Goal: Find specific page/section: Find specific page/section

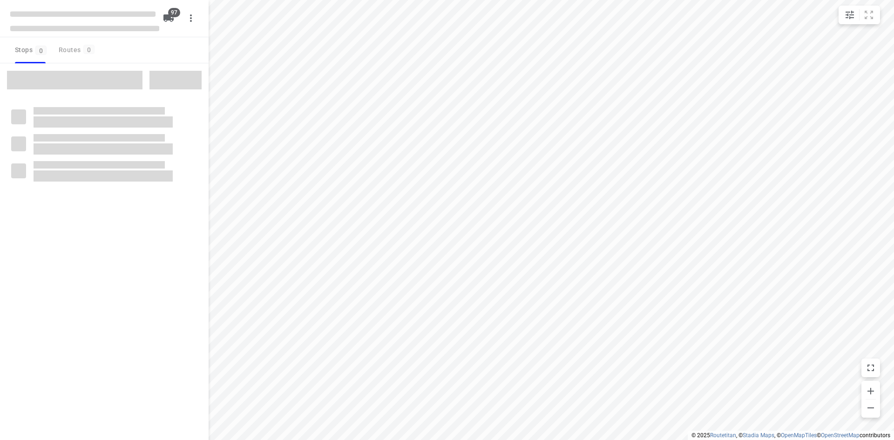
checkbox input "true"
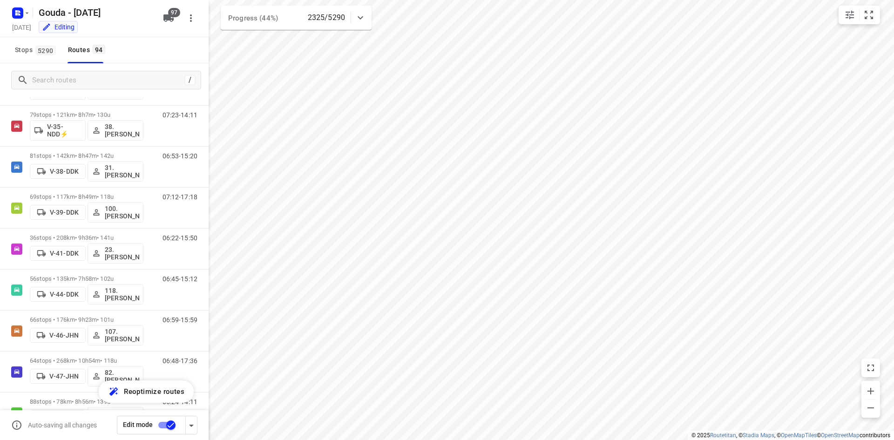
scroll to position [795, 0]
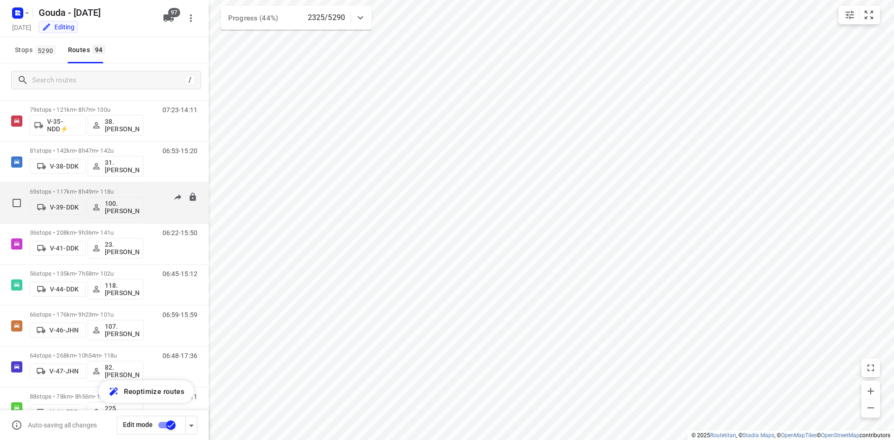
click at [151, 194] on div "07:12-17:18" at bounding box center [174, 205] width 47 height 34
click at [128, 190] on p "69 stops • 117km • 8h49m • 118u" at bounding box center [87, 191] width 114 height 7
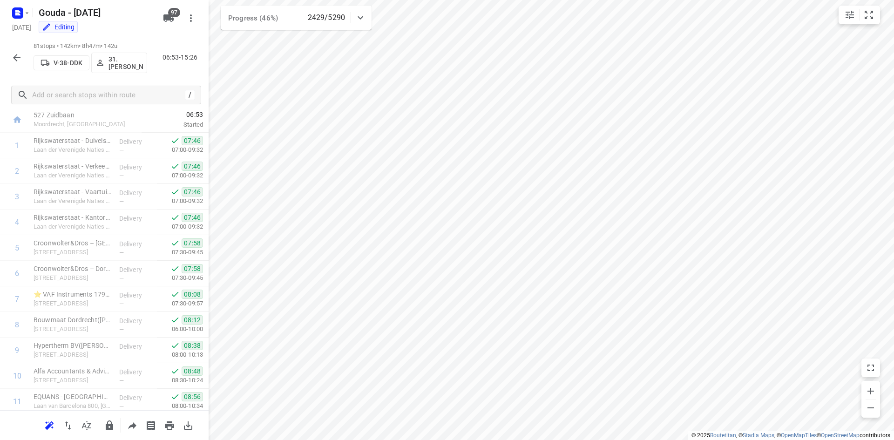
scroll to position [8, 0]
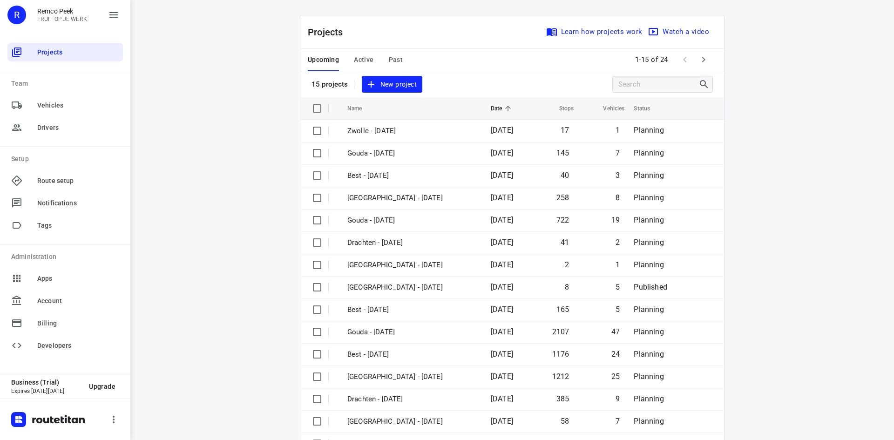
click at [361, 61] on span "Active" at bounding box center [364, 60] width 20 height 12
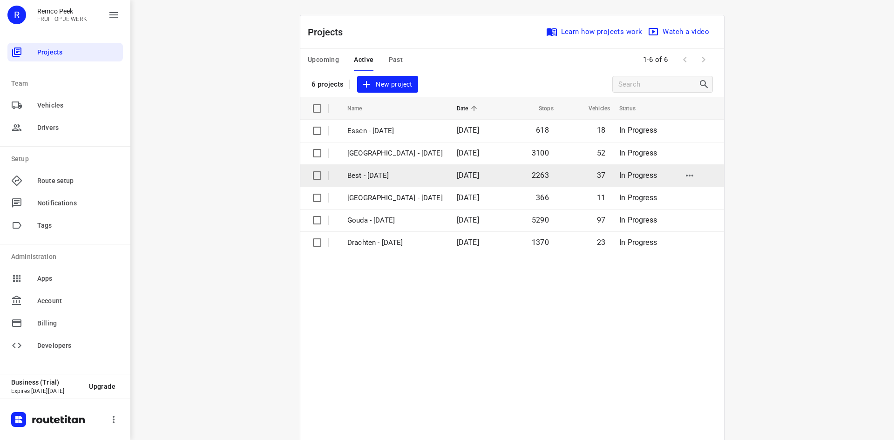
click at [402, 180] on p "Best - Monday" at bounding box center [394, 175] width 95 height 11
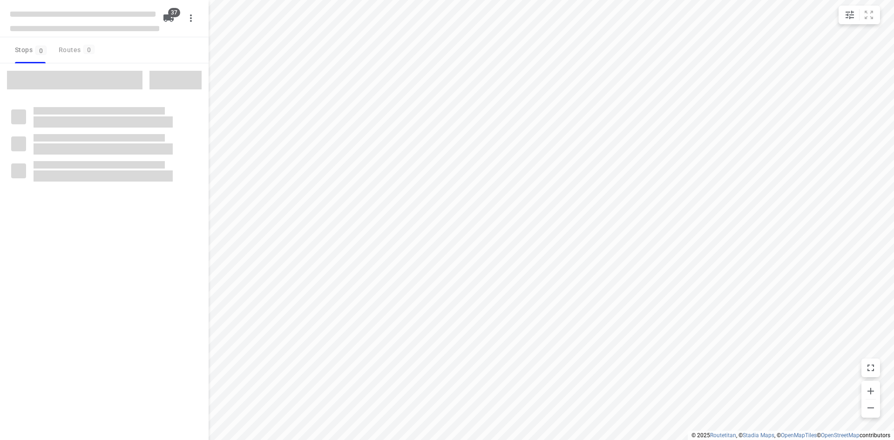
checkbox input "true"
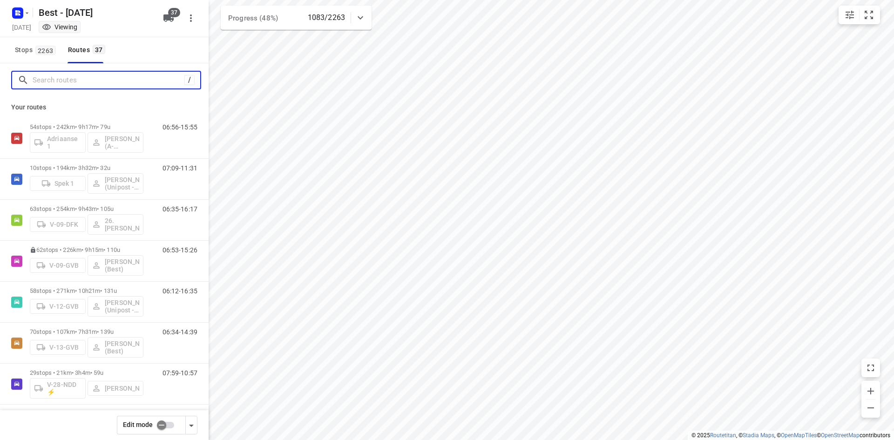
click at [87, 86] on input "Search routes" at bounding box center [109, 80] width 152 height 14
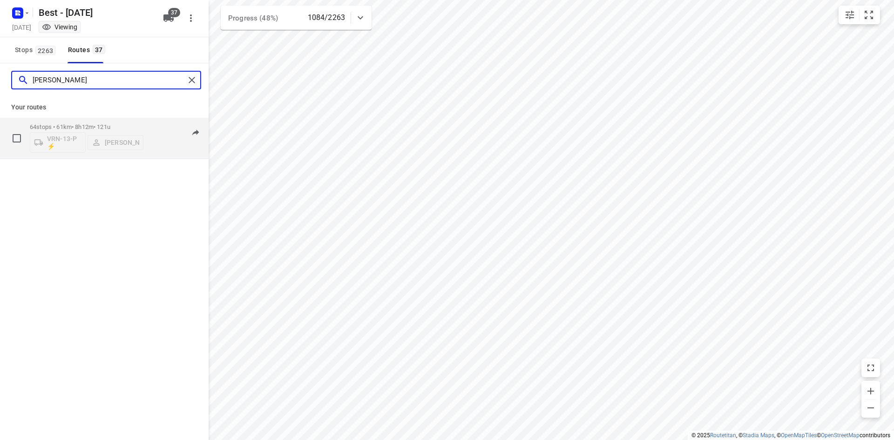
type input "andy"
click at [99, 120] on div "64 stops • 61km • 8h12m • 121u VRN-13-P ⚡ Andy De Vreede" at bounding box center [87, 138] width 114 height 39
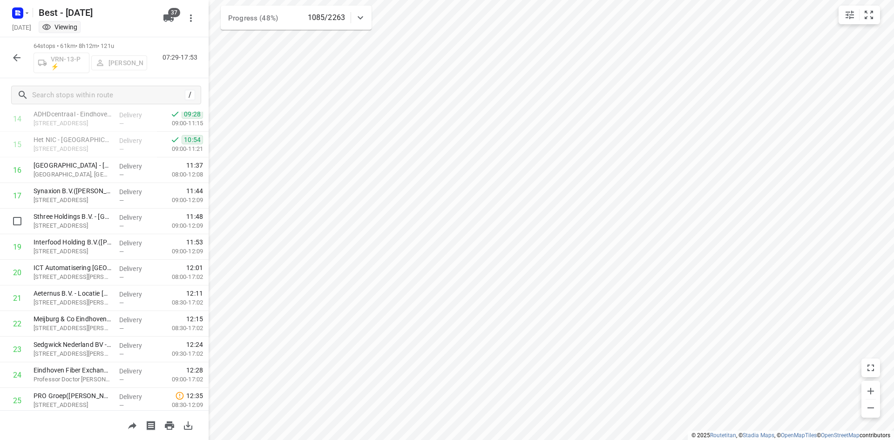
scroll to position [377, 0]
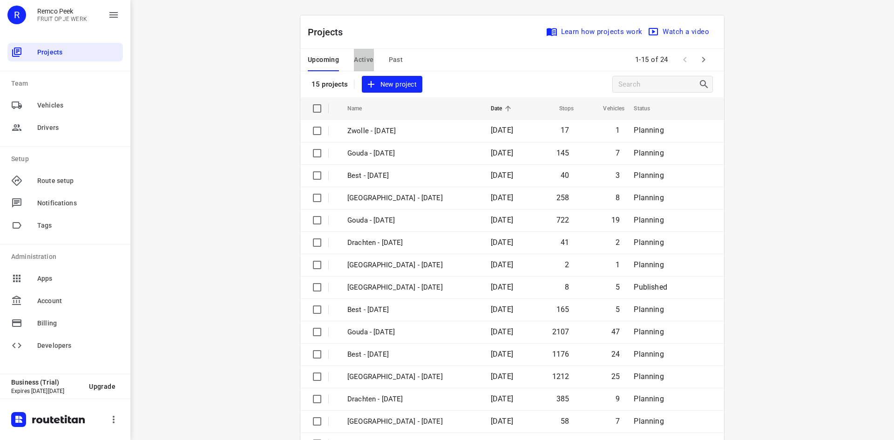
click at [354, 55] on span "Active" at bounding box center [364, 60] width 20 height 12
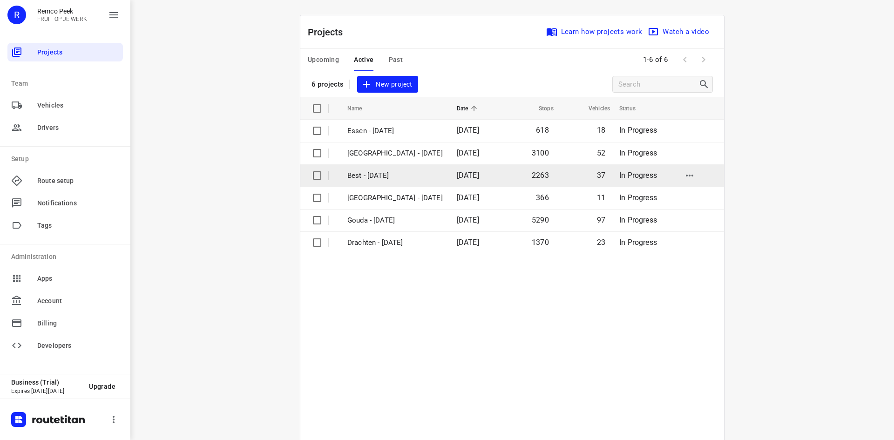
click at [380, 174] on p "Best - Monday" at bounding box center [394, 175] width 95 height 11
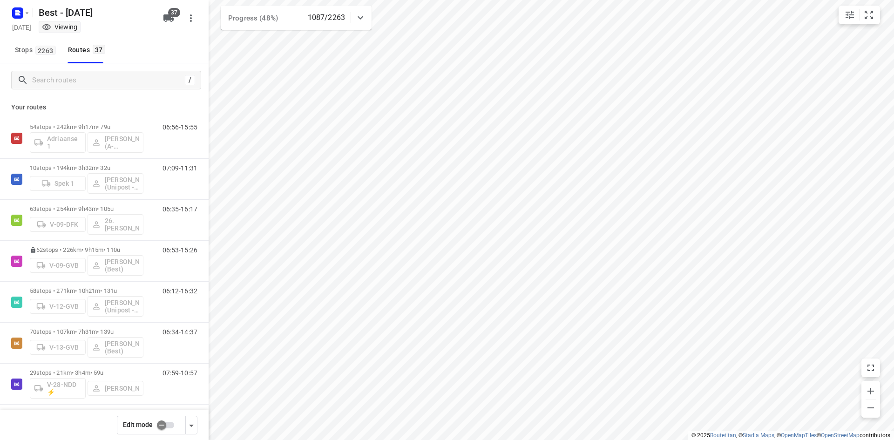
checkbox input "true"
click at [96, 73] on input "Search routes" at bounding box center [117, 80] width 168 height 14
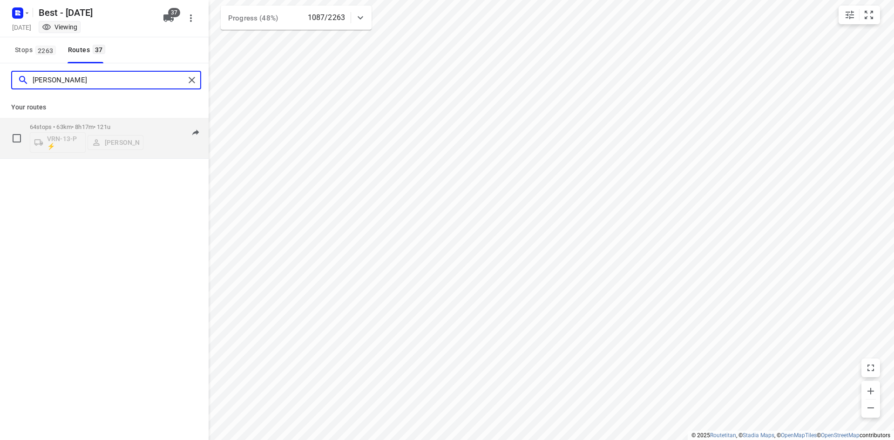
type input "andy"
click at [97, 126] on p "64 stops • 63km • 8h17m • 121u" at bounding box center [87, 126] width 114 height 7
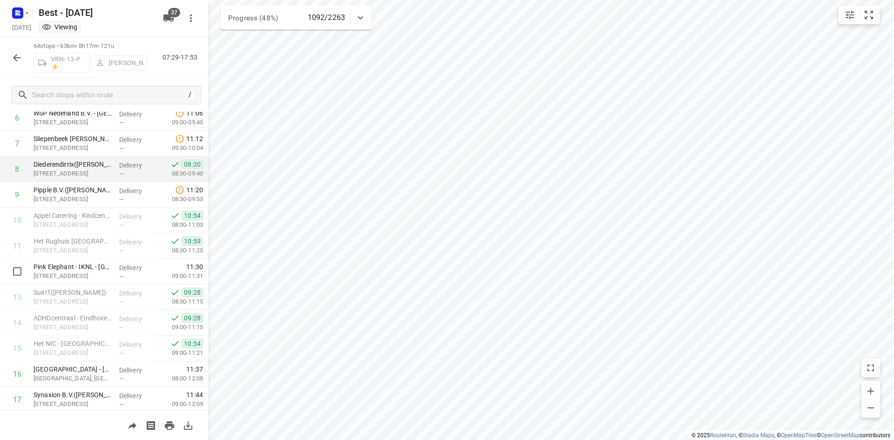
scroll to position [186, 0]
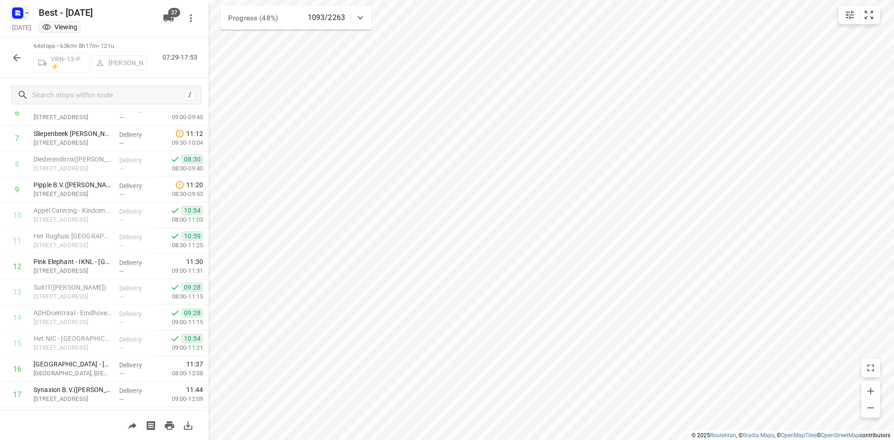
click at [15, 15] on rect "button" at bounding box center [17, 12] width 11 height 11
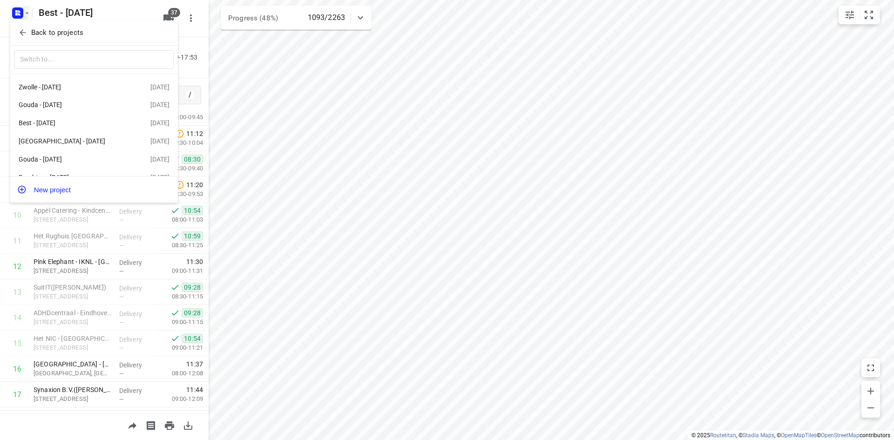
click at [196, 43] on div at bounding box center [447, 220] width 894 height 440
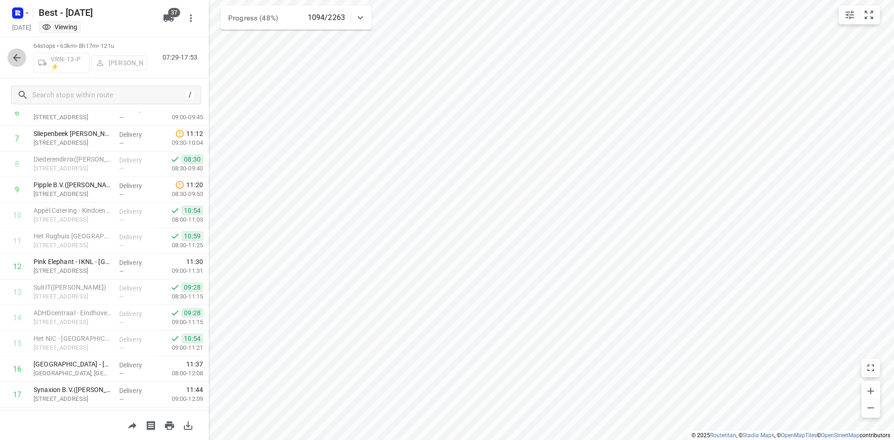
click at [14, 55] on icon "button" at bounding box center [16, 57] width 11 height 11
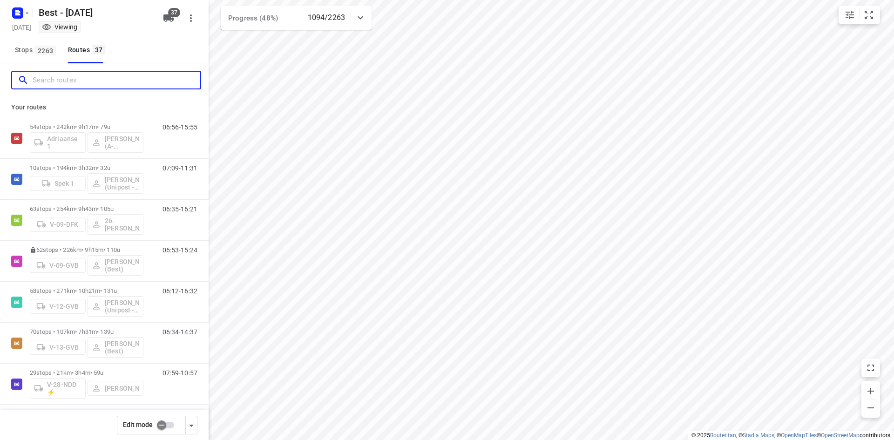
click at [97, 77] on input "Search routes" at bounding box center [117, 80] width 168 height 14
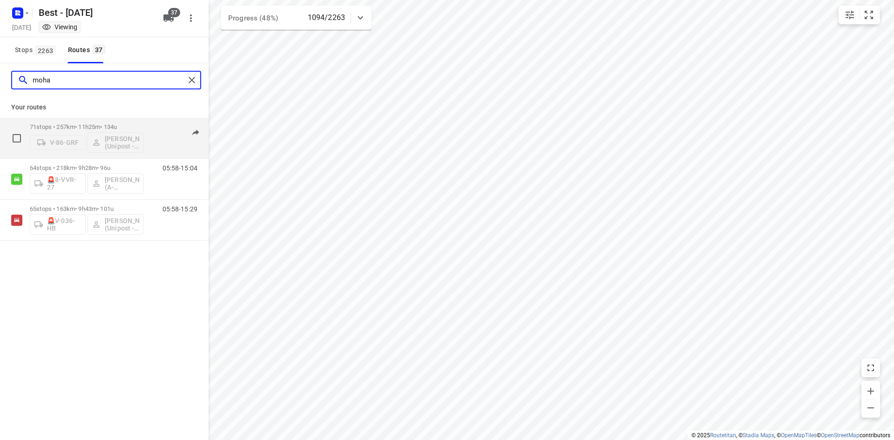
type input "moha"
click at [104, 125] on p "71 stops • 257km • 11h25m • 134u" at bounding box center [87, 126] width 114 height 7
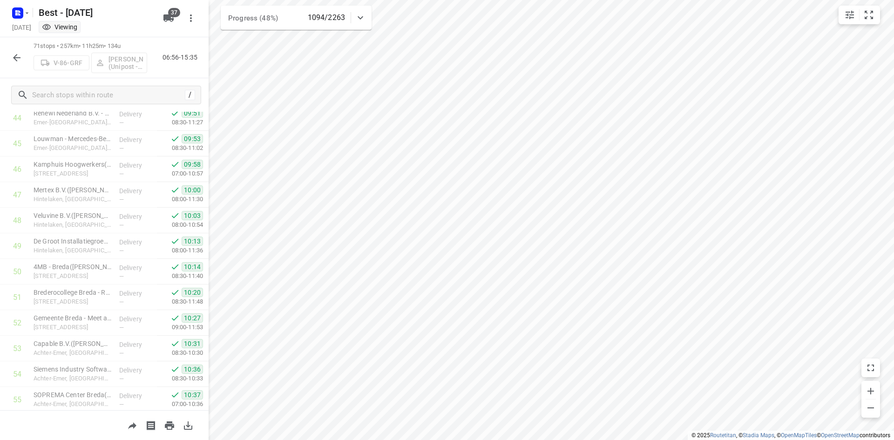
scroll to position [1125, 0]
